Goal: Obtain resource: Download file/media

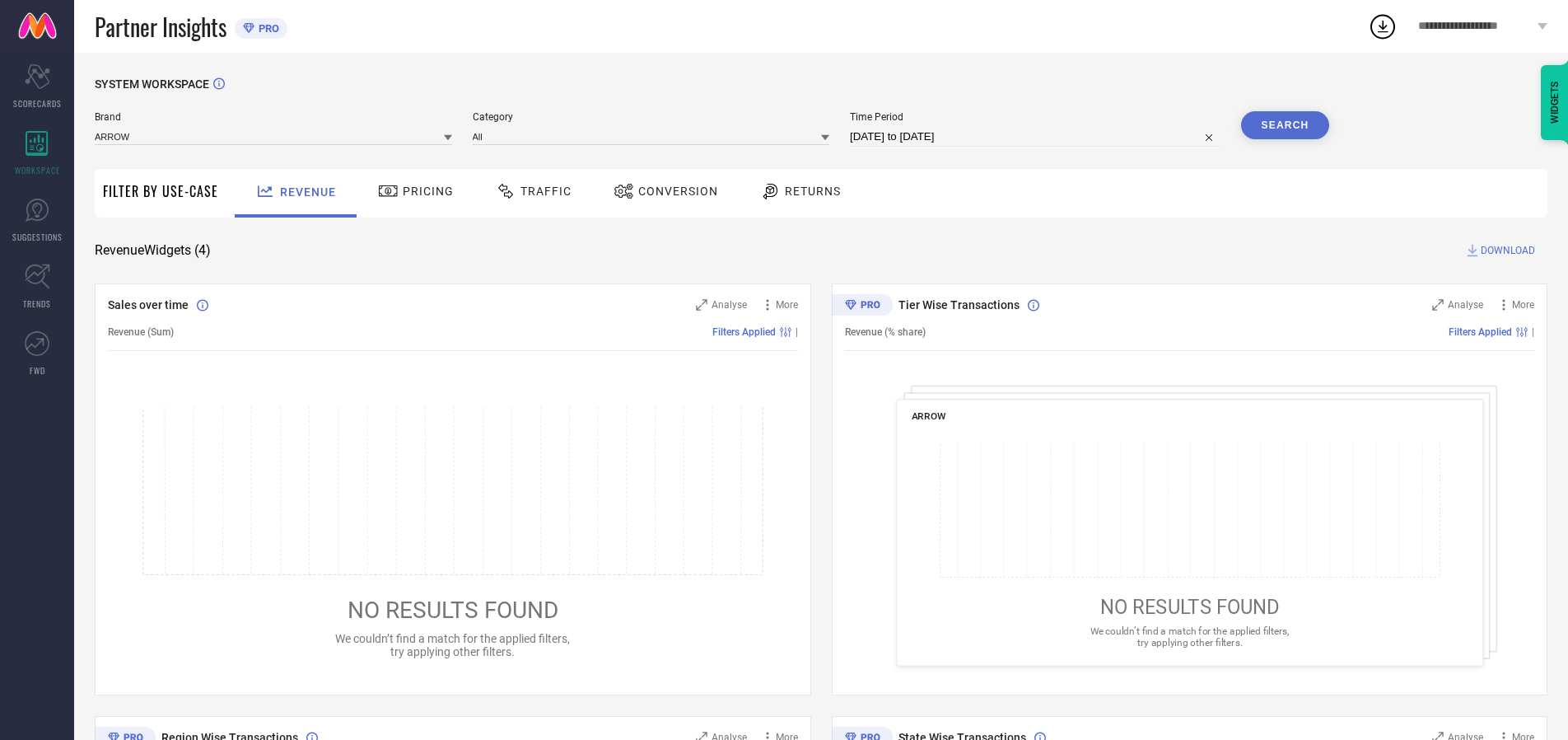
click at [529, 191] on span "Traffic" at bounding box center [546, 191] width 51 height 13
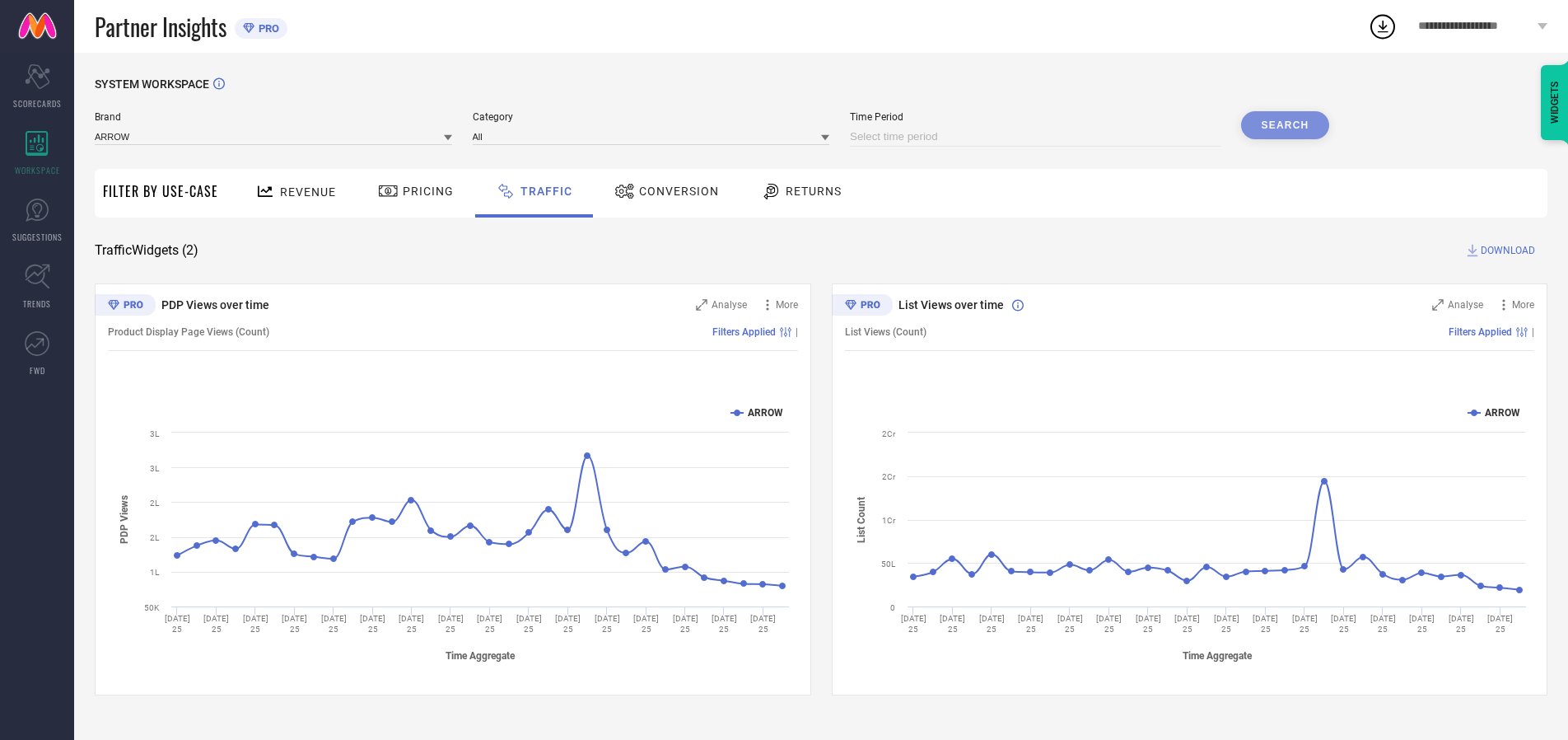
click at [1038, 137] on input at bounding box center [1035, 137] width 371 height 20
select select "7"
select select "2025"
select select "8"
select select "2025"
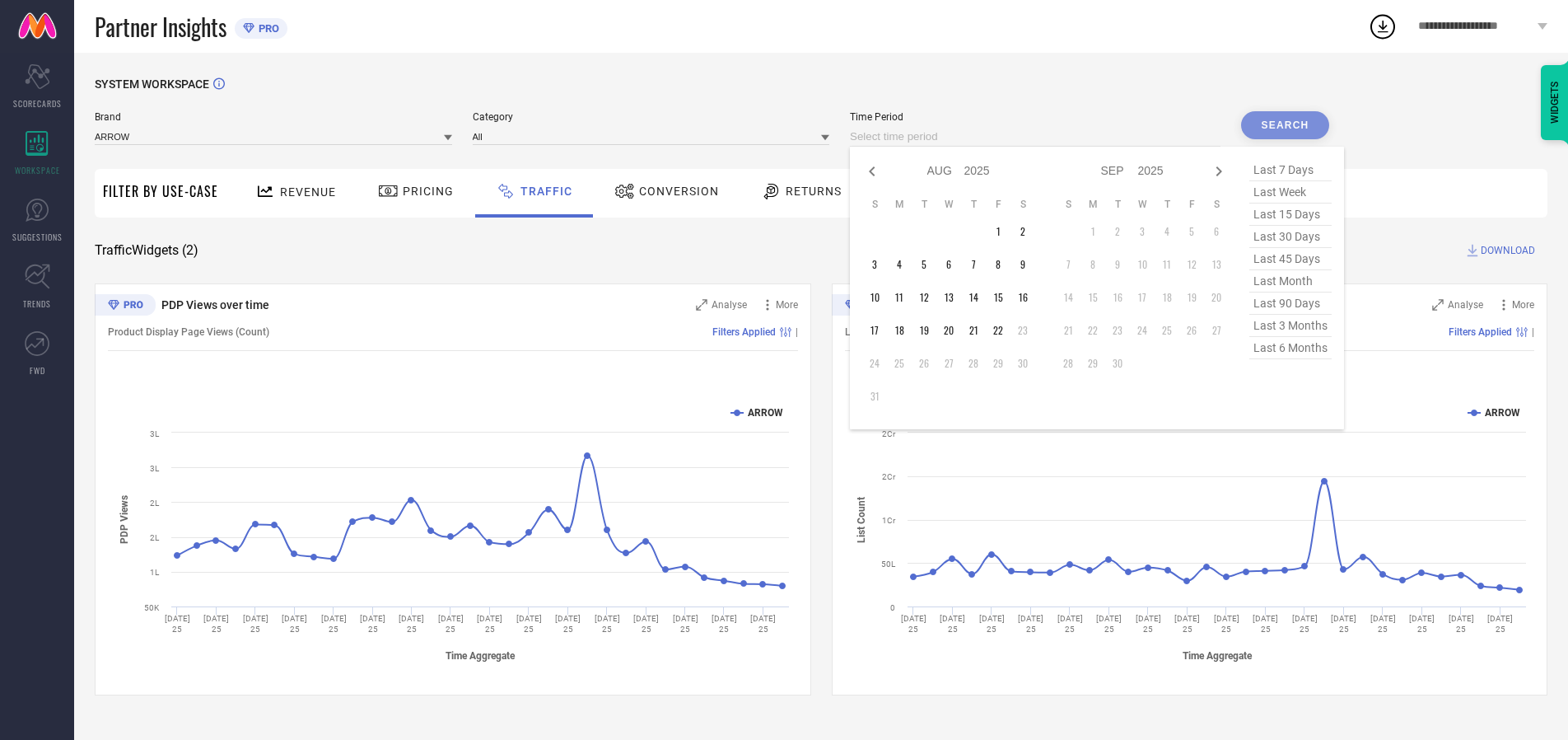
click at [1003, 331] on td "22" at bounding box center [997, 330] width 25 height 25
type input "[DATE] to [DATE]"
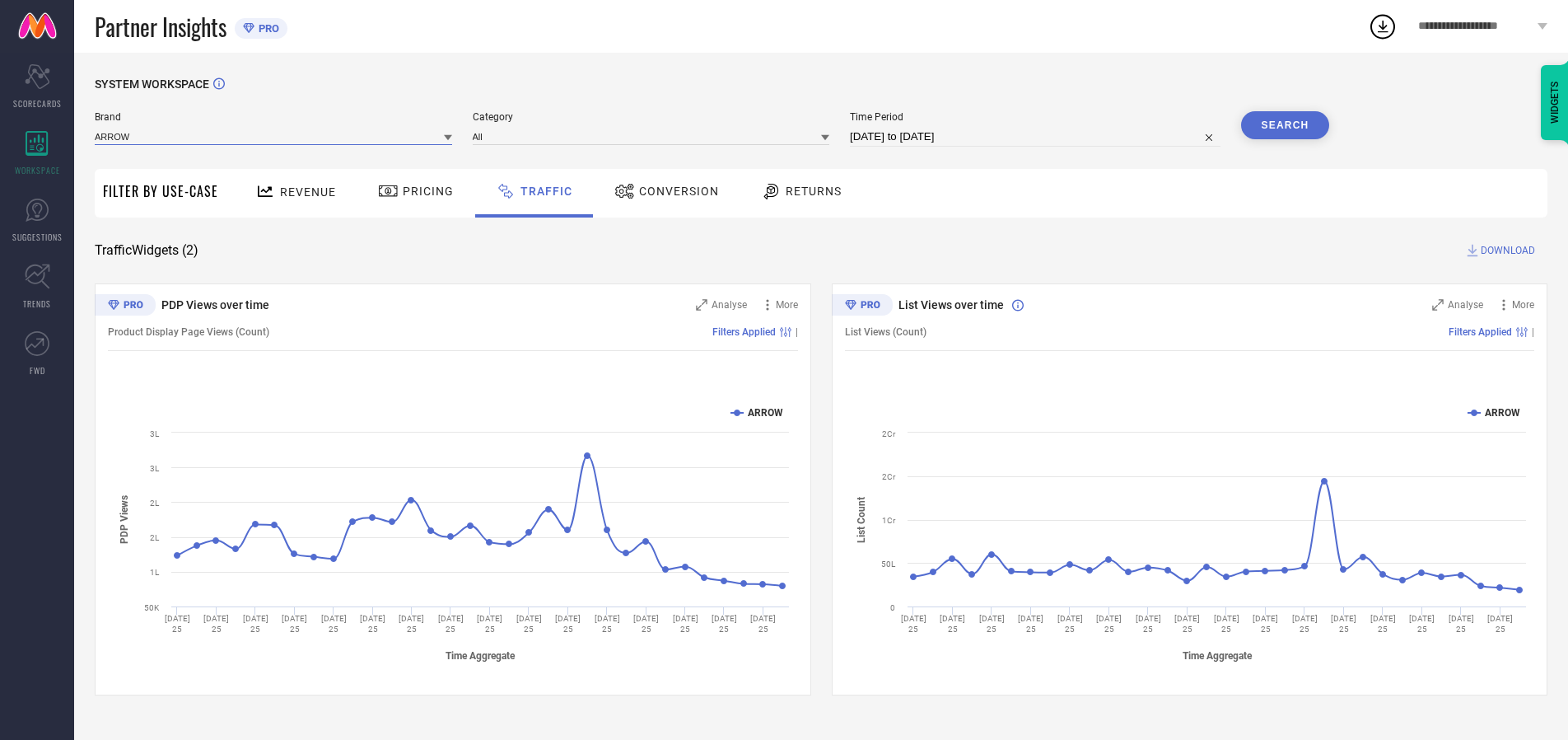
click at [274, 136] on input at bounding box center [272, 136] width 357 height 17
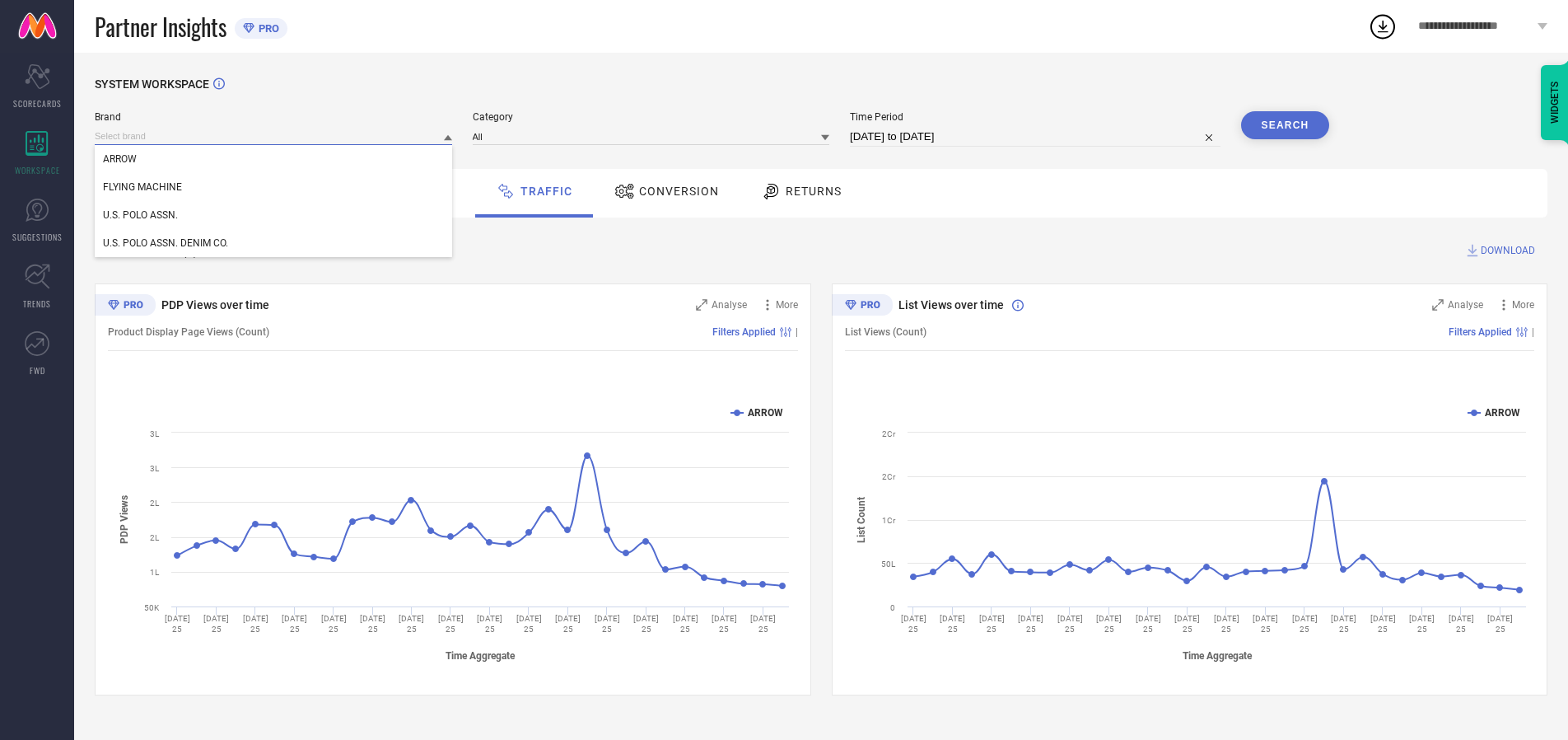
click at [274, 136] on input at bounding box center [272, 136] width 357 height 17
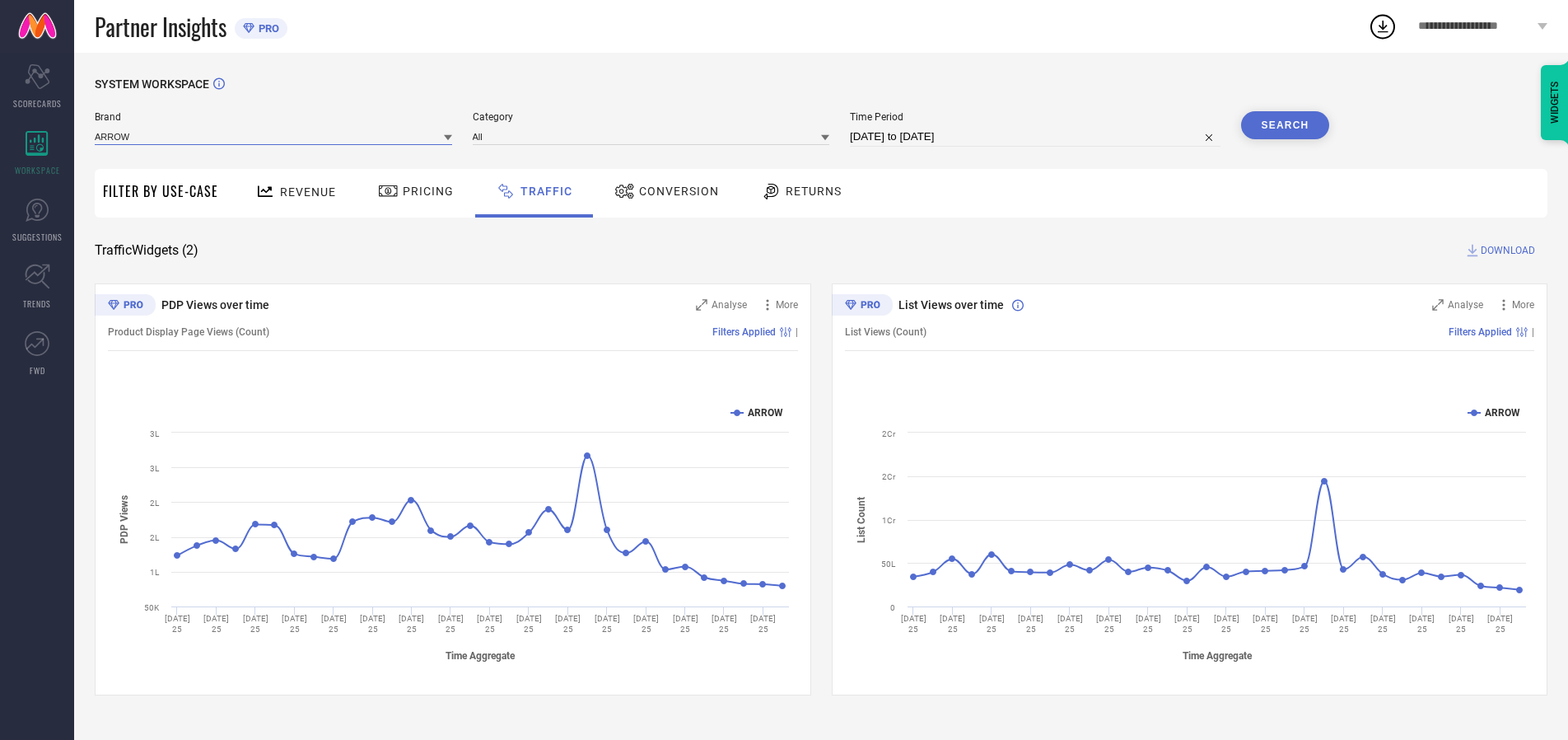
click at [274, 136] on input at bounding box center [272, 136] width 357 height 17
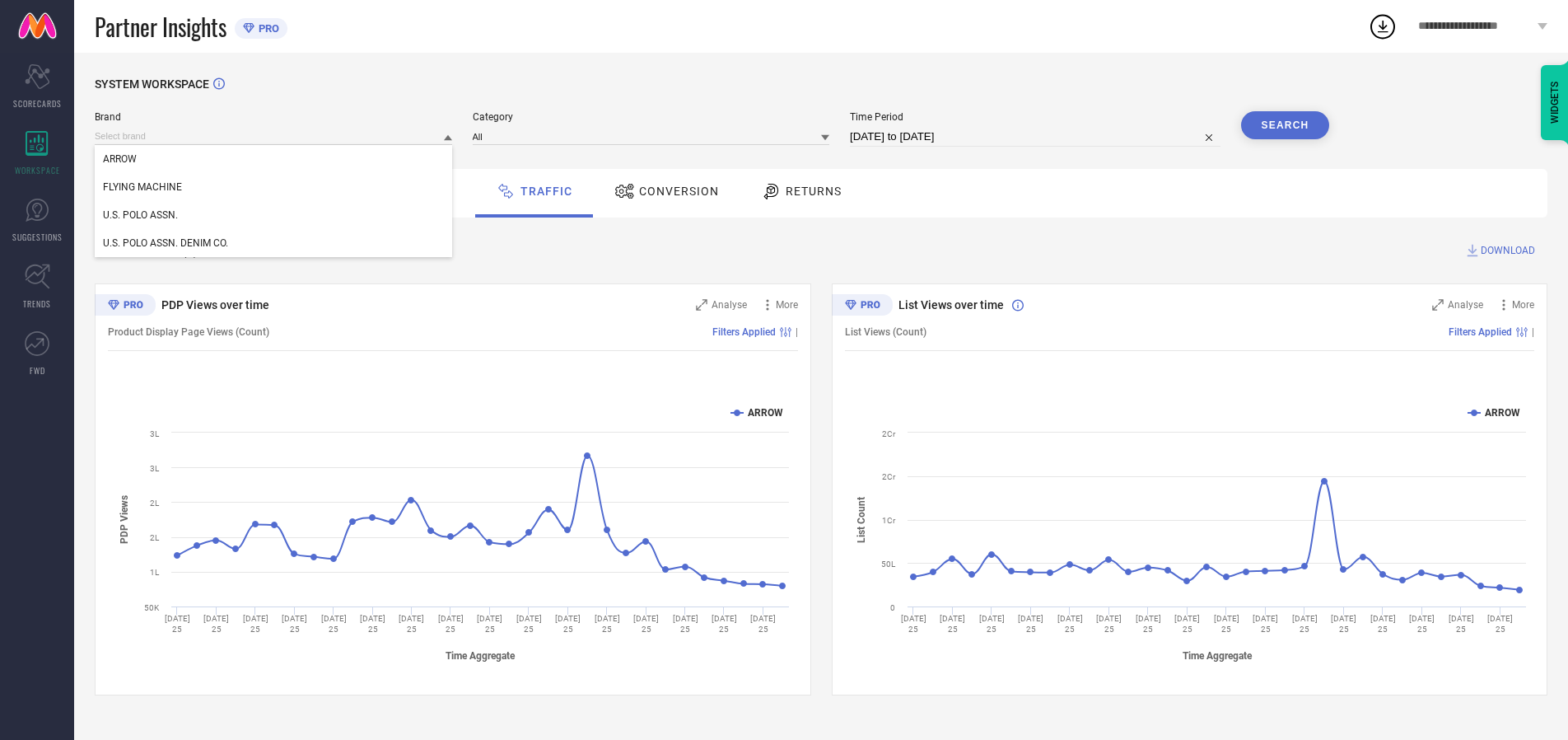
click at [274, 215] on div "U.S. POLO ASSN." at bounding box center [272, 215] width 357 height 28
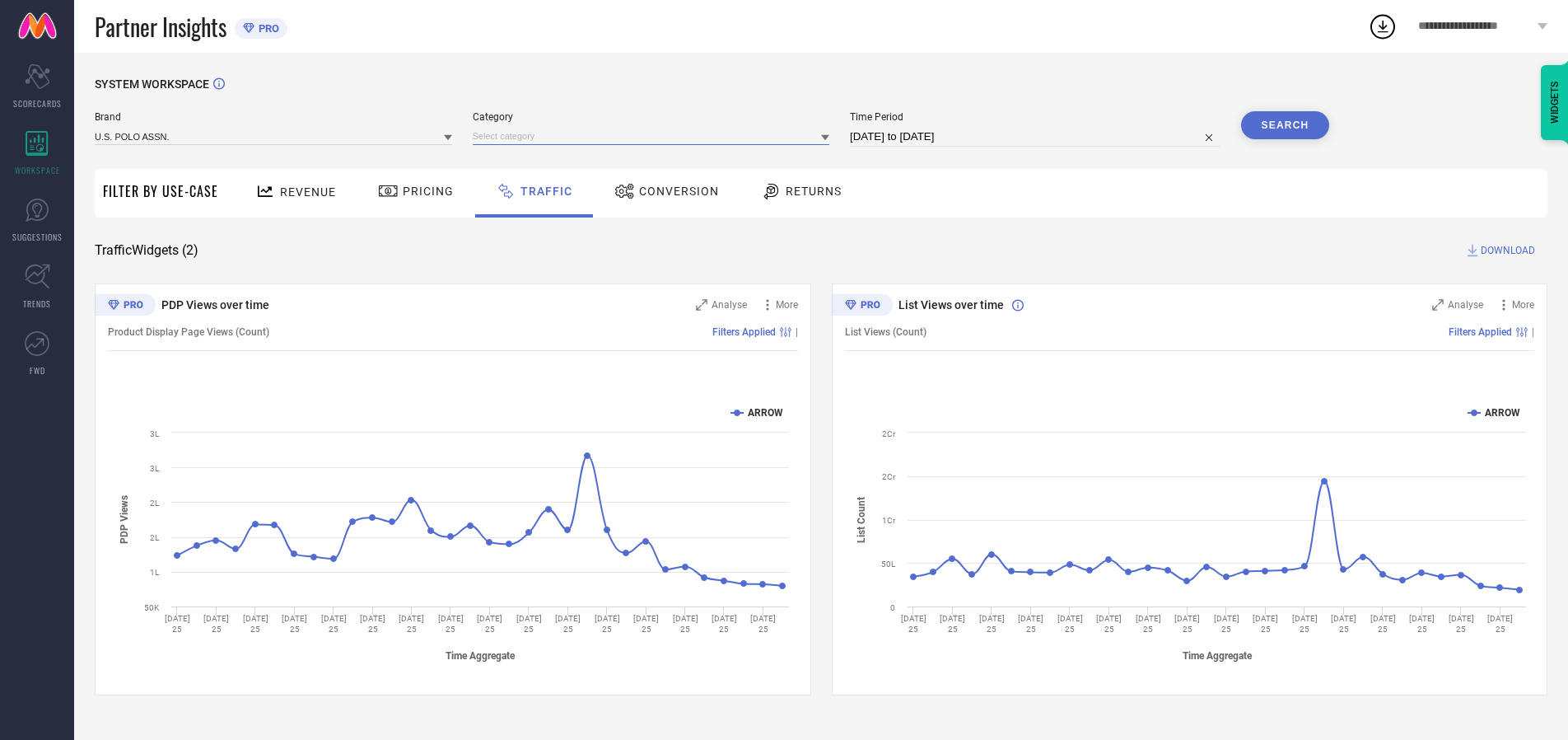
click at [654, 136] on input at bounding box center [651, 136] width 357 height 17
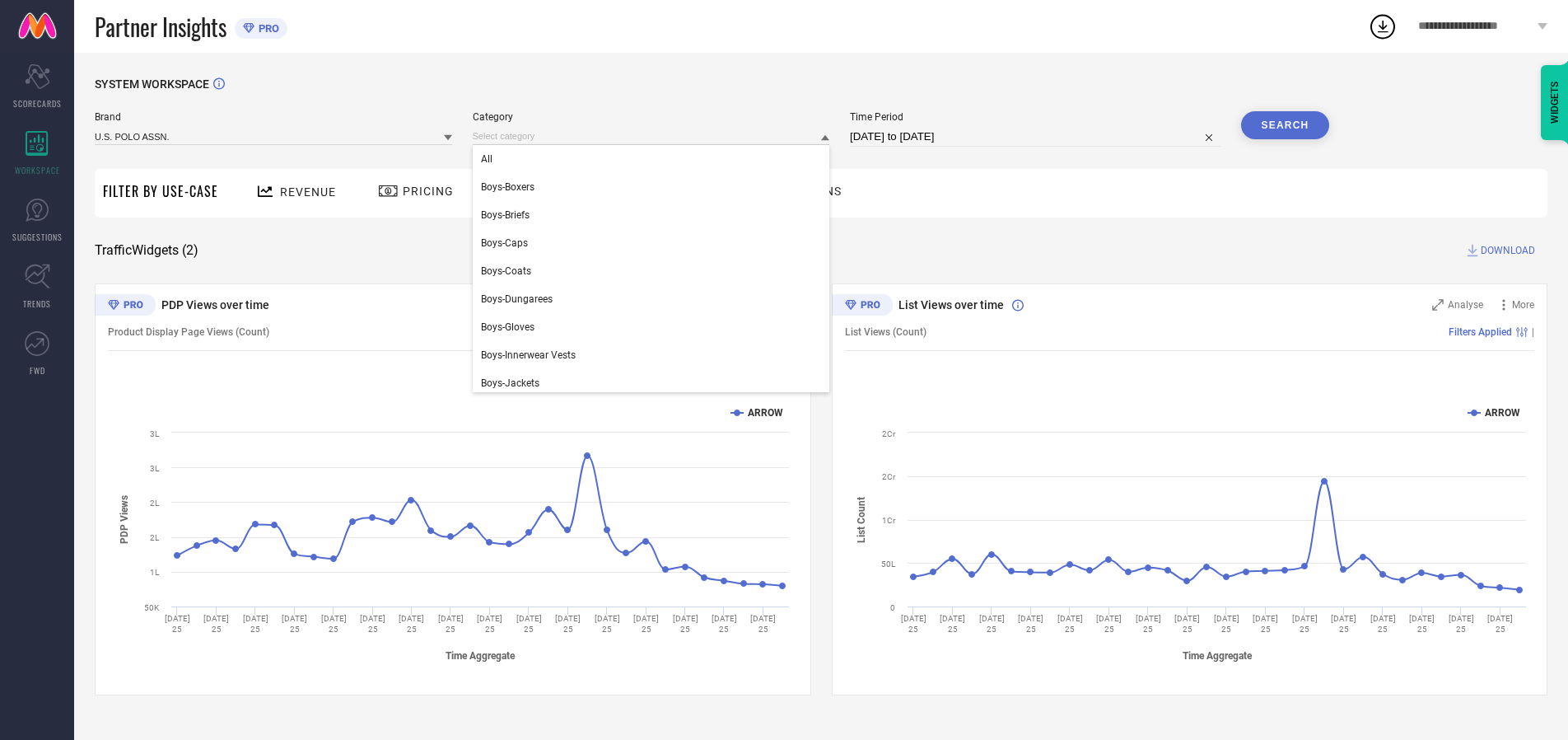
click at [654, 159] on div "All" at bounding box center [651, 159] width 357 height 28
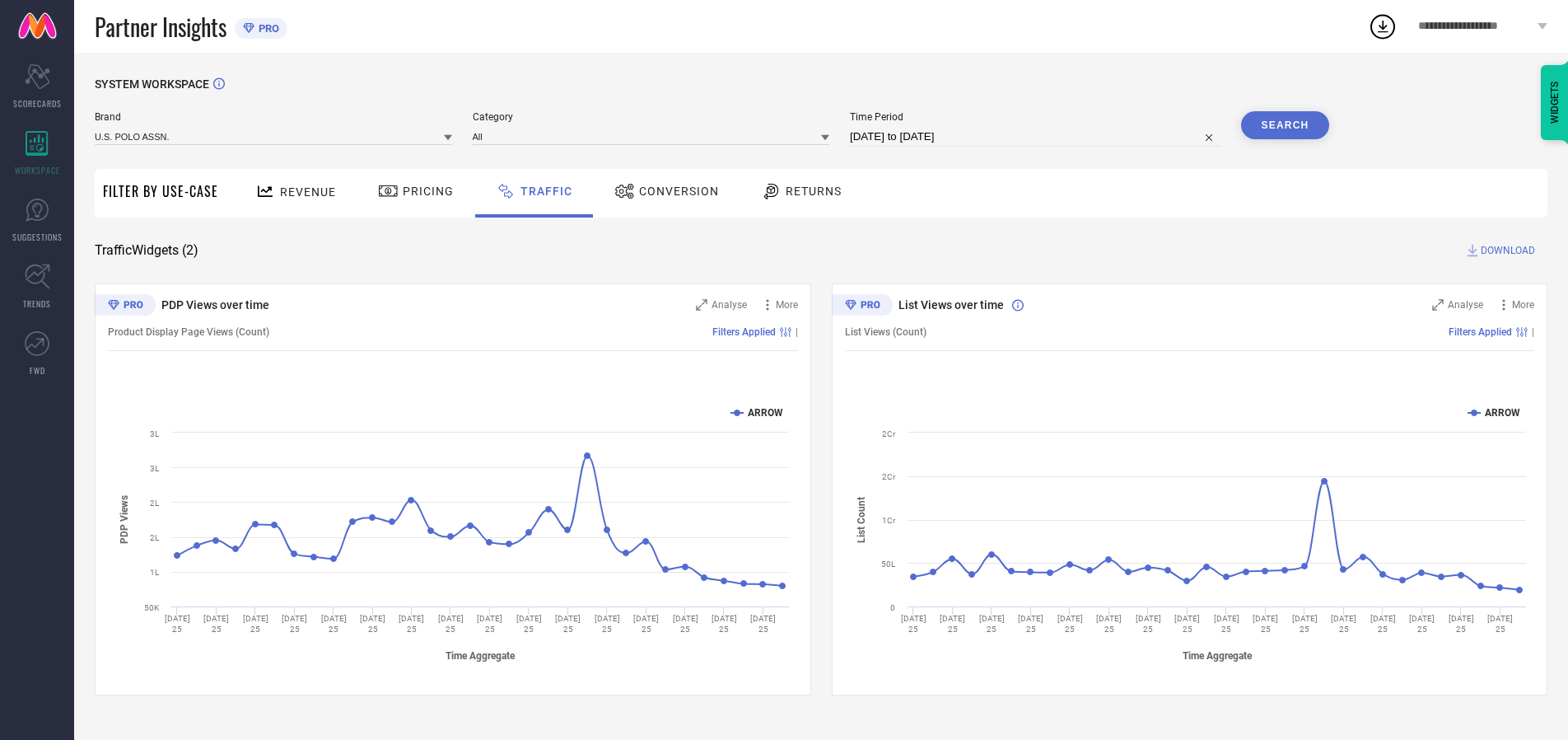
click at [1284, 125] on button "Search" at bounding box center [1284, 125] width 89 height 28
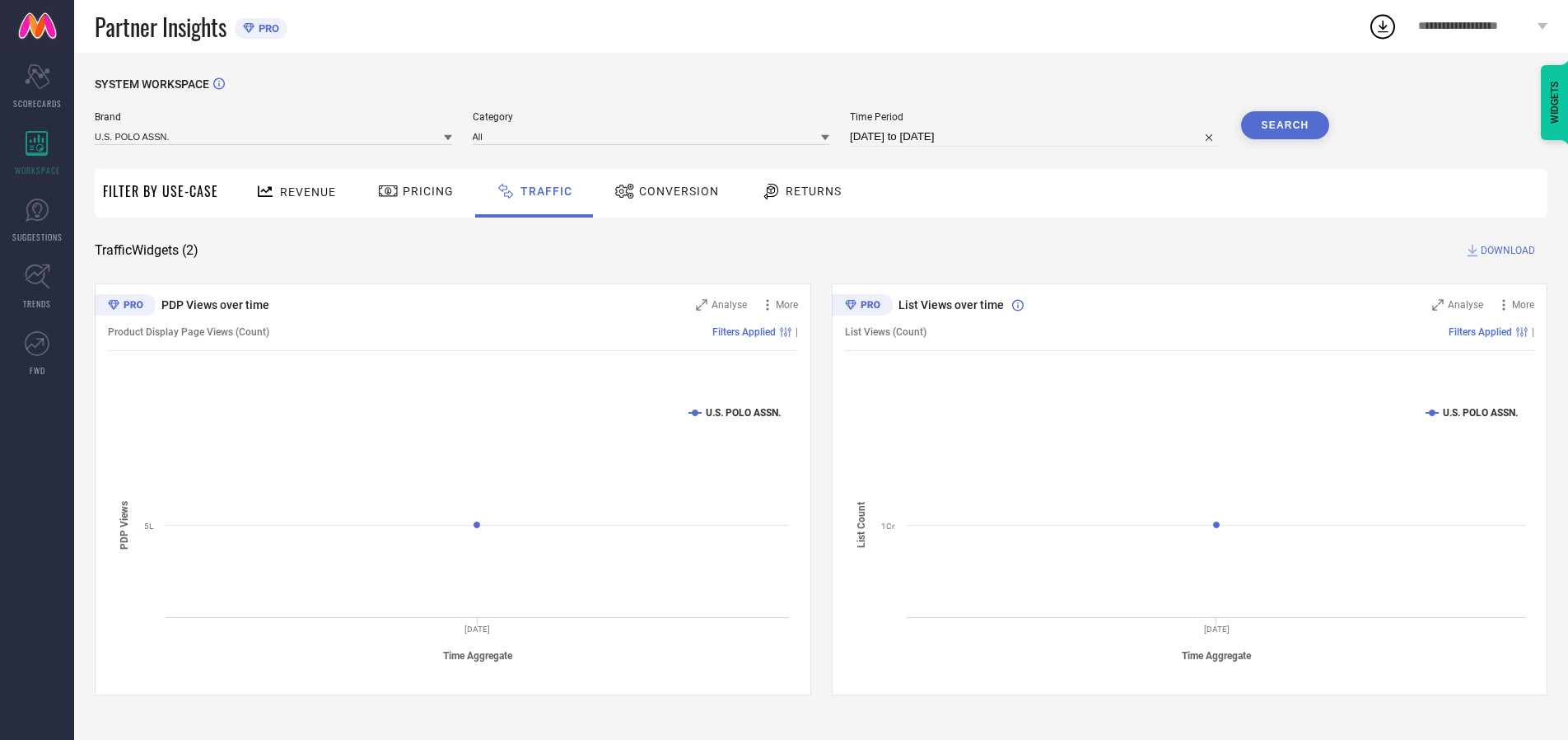
click at [1505, 251] on span "DOWNLOAD" at bounding box center [1507, 251] width 54 height 17
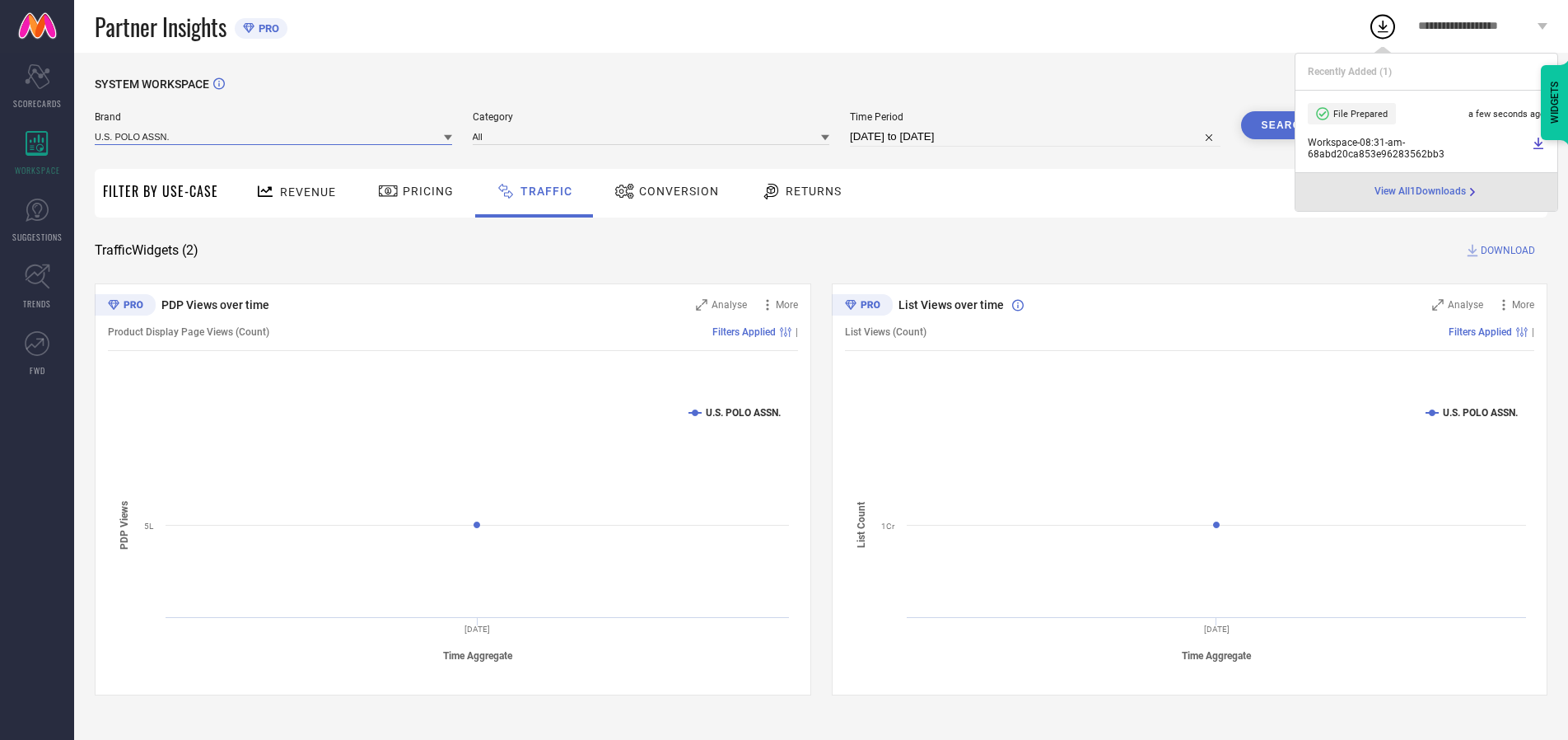
click at [274, 136] on input at bounding box center [272, 136] width 357 height 17
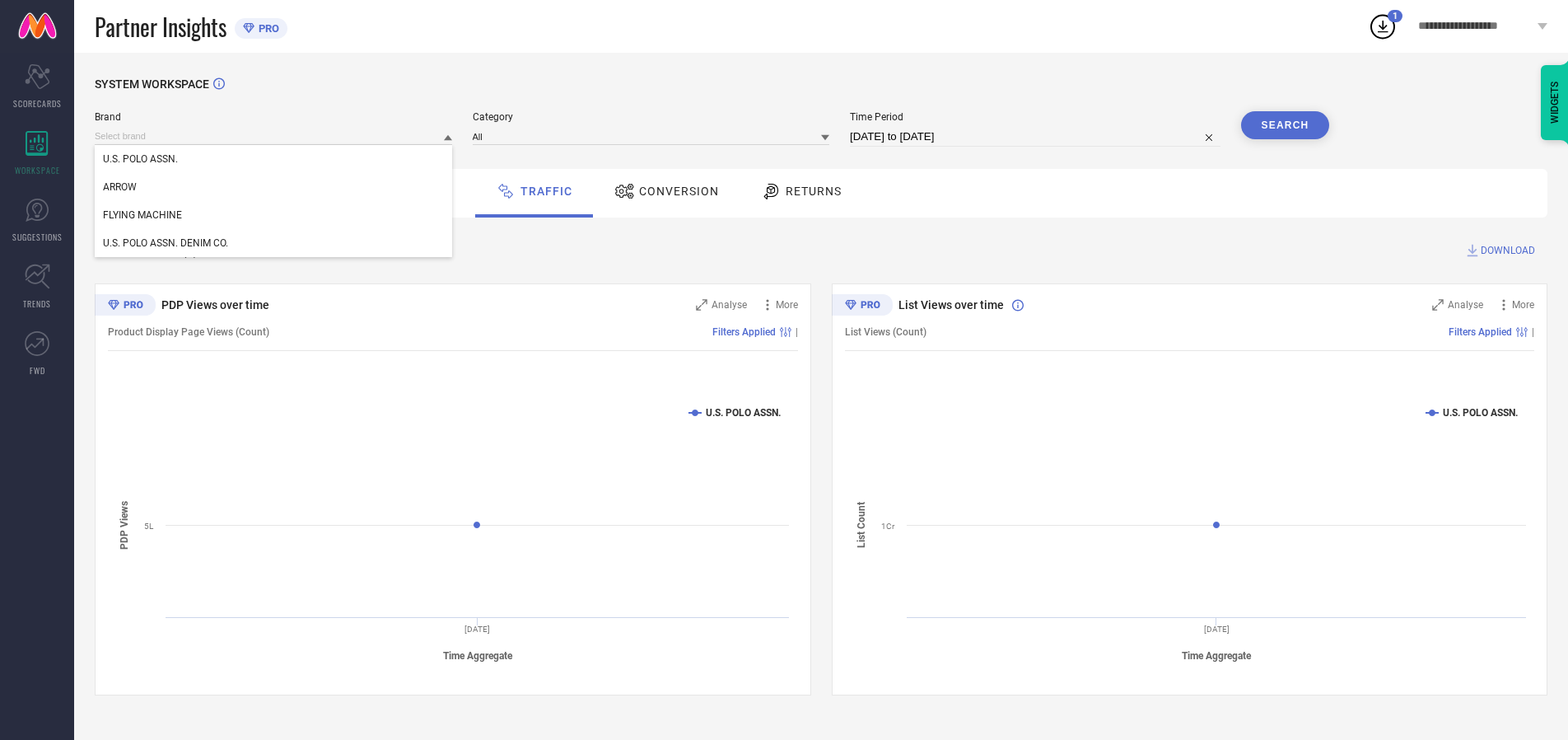
click at [274, 243] on div "U.S. POLO ASSN. DENIM CO." at bounding box center [272, 242] width 357 height 28
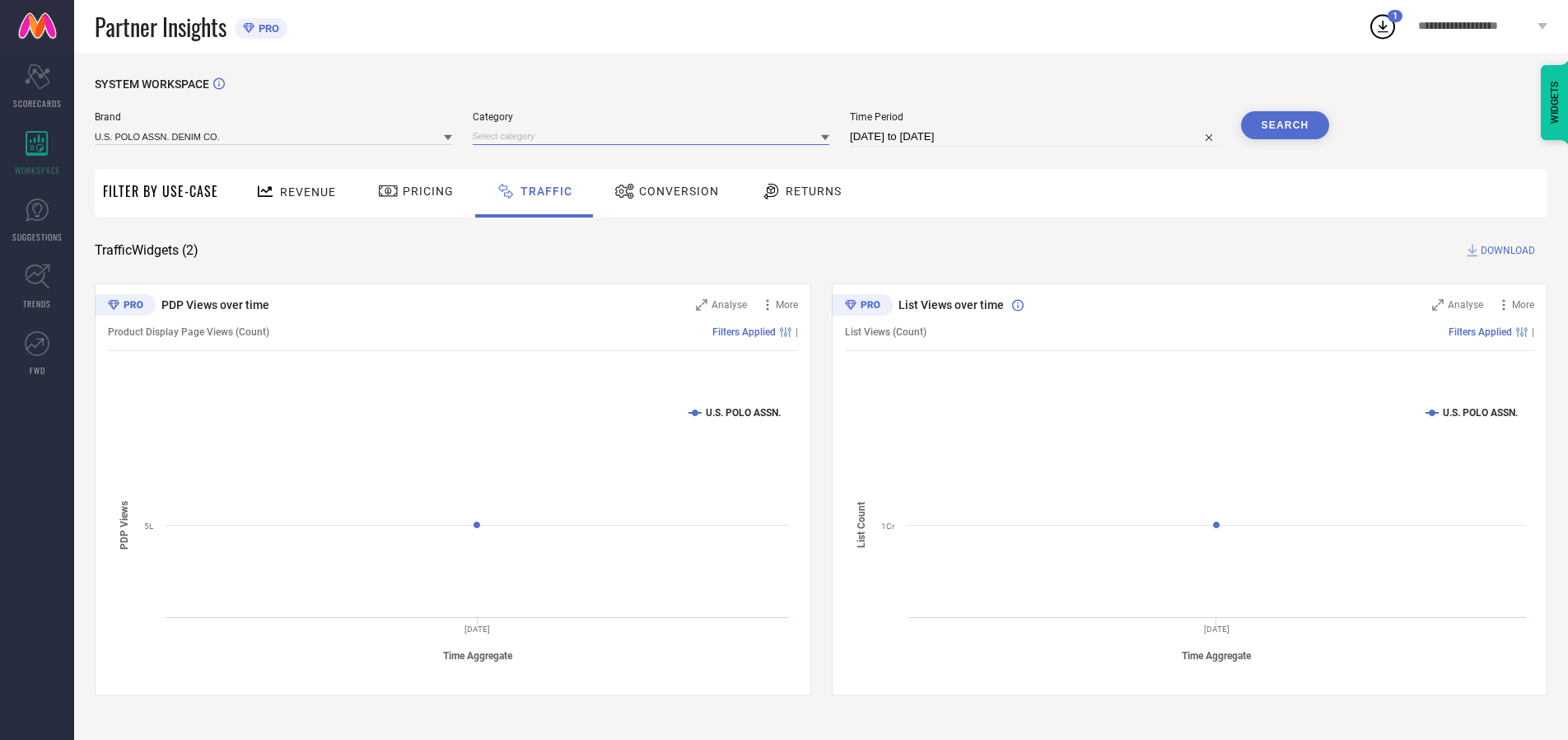
click at [654, 136] on input at bounding box center [651, 136] width 357 height 17
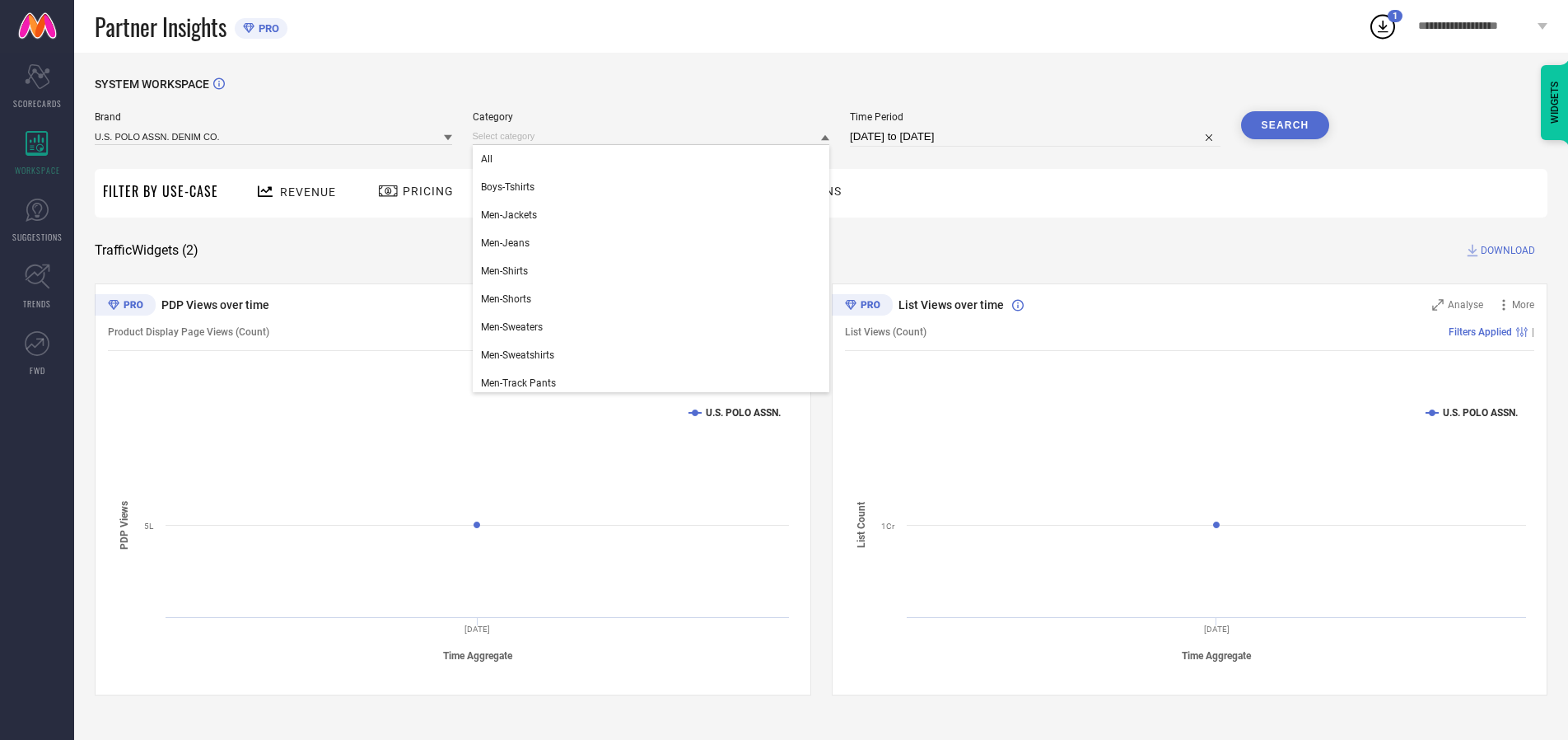
click at [654, 159] on div "All" at bounding box center [651, 159] width 357 height 28
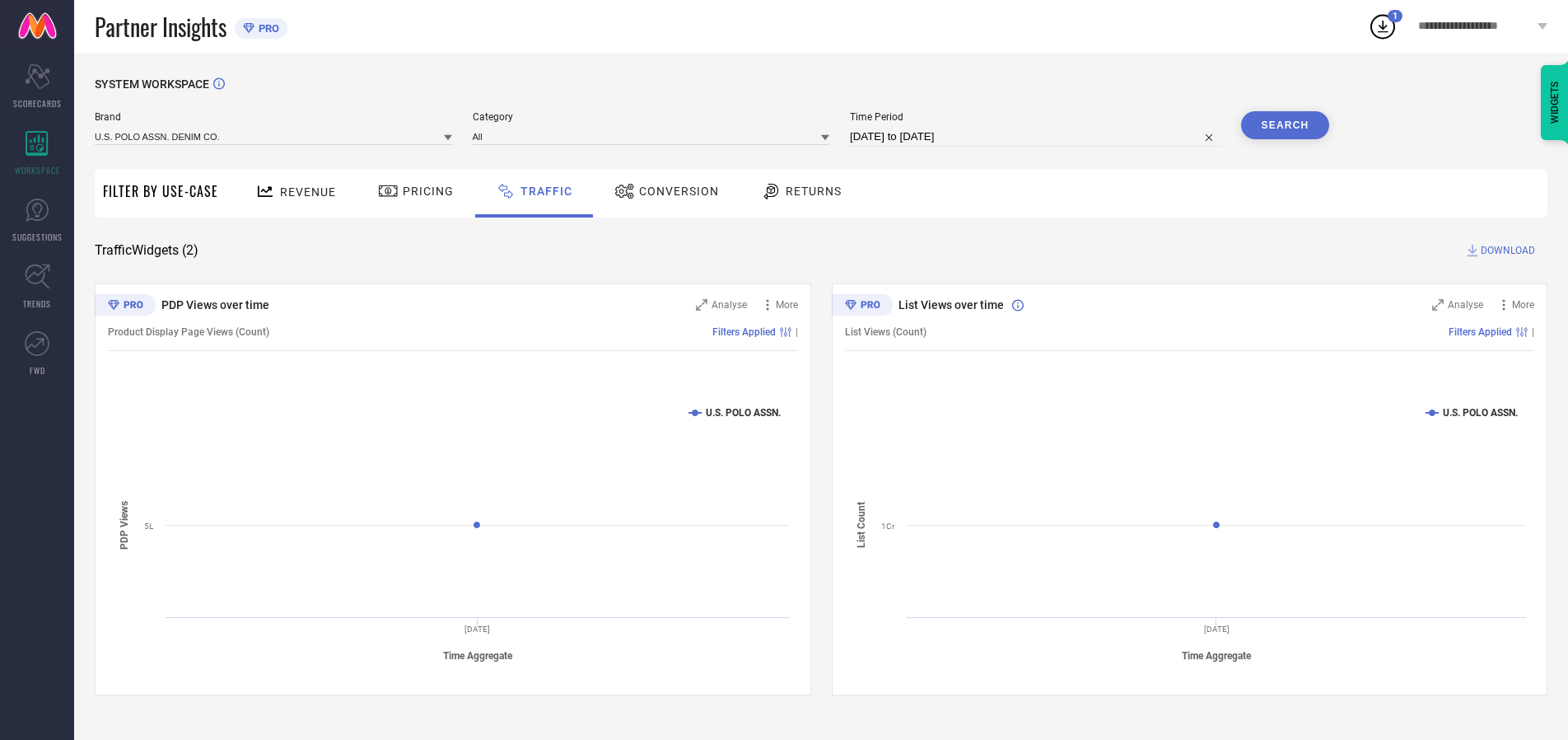
click at [1284, 125] on button "Search" at bounding box center [1284, 125] width 89 height 28
click at [1505, 251] on span "DOWNLOAD" at bounding box center [1507, 251] width 54 height 17
